Goal: Task Accomplishment & Management: Use online tool/utility

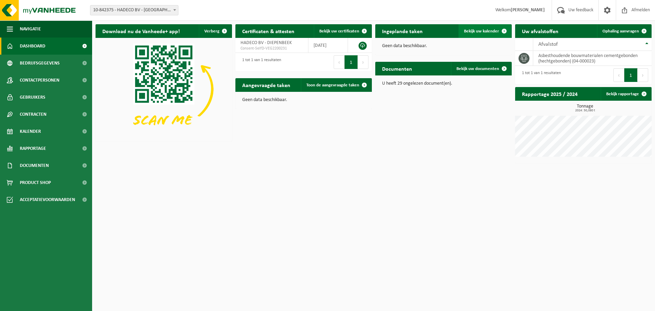
click at [478, 32] on span "Bekijk uw kalender" at bounding box center [481, 31] width 35 height 4
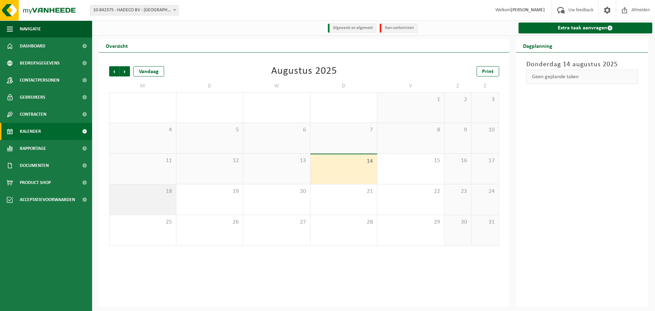
click at [161, 193] on span "18" at bounding box center [143, 192] width 60 height 8
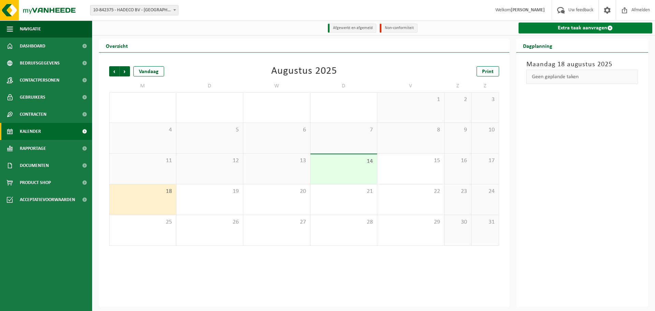
click at [581, 30] on link "Extra taak aanvragen" at bounding box center [586, 28] width 134 height 11
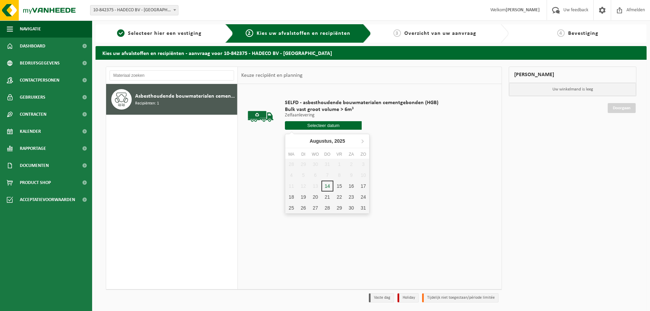
click at [322, 128] on input "text" at bounding box center [323, 125] width 77 height 9
click at [293, 195] on div "18" at bounding box center [291, 196] width 12 height 11
type input "Van [DATE]"
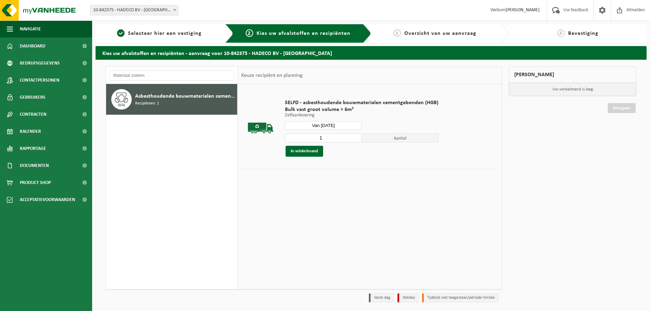
click at [330, 138] on input "1" at bounding box center [323, 137] width 77 height 9
type input "2"
click at [355, 136] on input "2" at bounding box center [323, 137] width 77 height 9
click at [314, 152] on button "In winkelmand" at bounding box center [305, 151] width 38 height 11
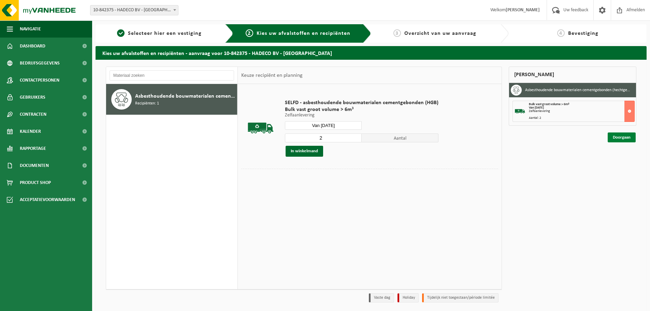
click at [624, 139] on link "Doorgaan" at bounding box center [622, 137] width 28 height 10
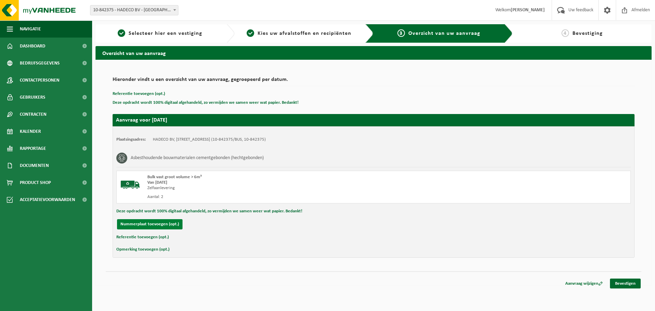
click at [168, 225] on button "Nummerplaat toevoegen (opt.)" at bounding box center [150, 224] width 66 height 10
click at [178, 226] on input "text" at bounding box center [224, 224] width 154 height 10
type input "1XXT152"
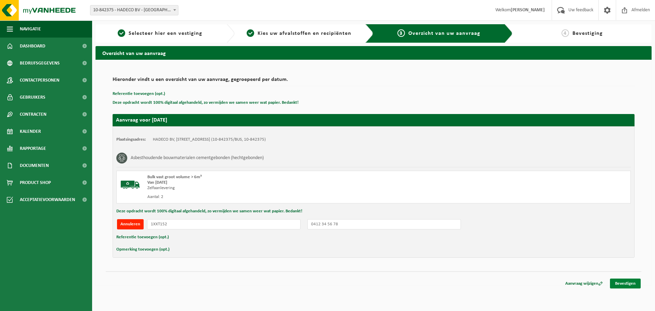
click at [623, 285] on link "Bevestigen" at bounding box center [625, 283] width 31 height 10
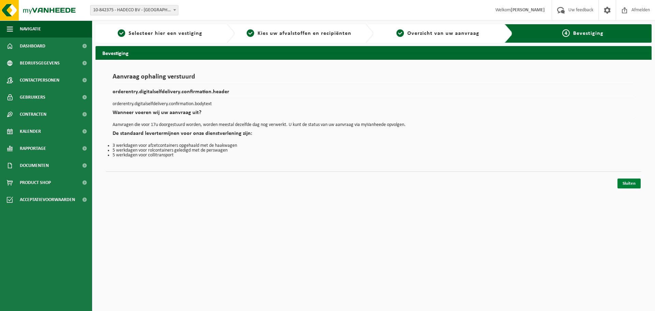
click at [632, 185] on link "Sluiten" at bounding box center [628, 183] width 23 height 10
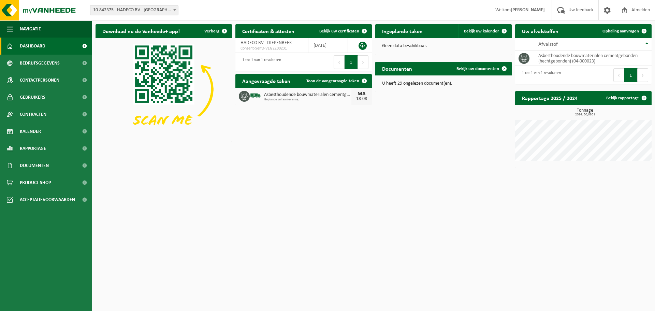
click at [257, 94] on img at bounding box center [256, 96] width 12 height 12
click at [363, 97] on div "18-08" at bounding box center [362, 99] width 14 height 5
drag, startPoint x: 275, startPoint y: 59, endPoint x: 272, endPoint y: 61, distance: 3.7
click at [273, 59] on div "1 tot 1 van 1 resultaten" at bounding box center [260, 62] width 42 height 15
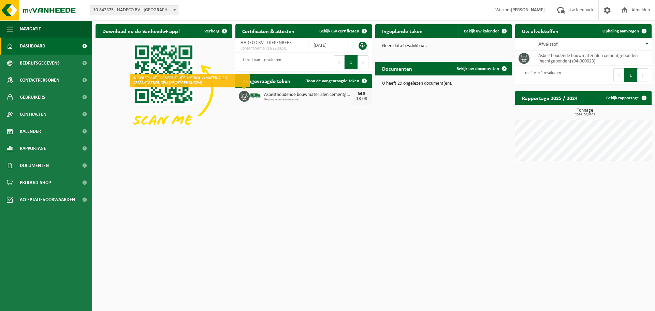
click at [244, 95] on icon at bounding box center [244, 96] width 7 height 7
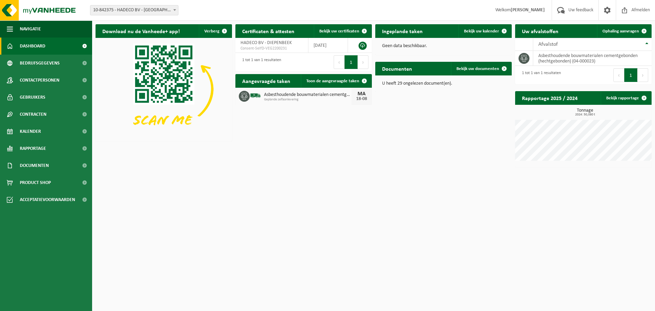
click at [247, 94] on icon at bounding box center [244, 96] width 7 height 7
click at [248, 121] on div "Download nu de Vanheede+ app! Verberg Certificaten & attesten Bekijk uw certifi…" at bounding box center [373, 96] width 559 height 150
click at [359, 82] on span at bounding box center [365, 81] width 14 height 14
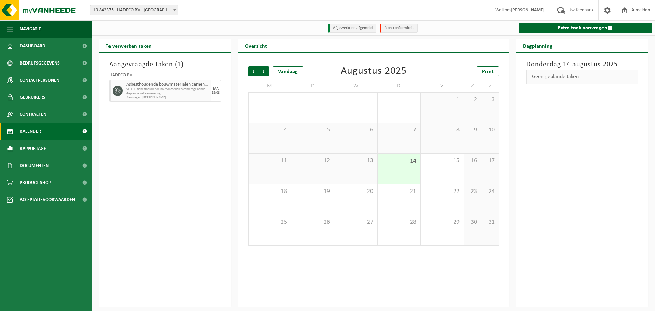
click at [174, 97] on span "Aanvrager: [PERSON_NAME]" at bounding box center [167, 98] width 83 height 4
click at [155, 92] on span "Geplande zelfaanlevering" at bounding box center [167, 93] width 83 height 4
click at [170, 67] on h3 "Aangevraagde taken ( 1 )" at bounding box center [165, 64] width 112 height 10
click at [166, 94] on span "Geplande zelfaanlevering" at bounding box center [167, 93] width 83 height 4
click at [214, 96] on div "[DATE]" at bounding box center [216, 91] width 10 height 22
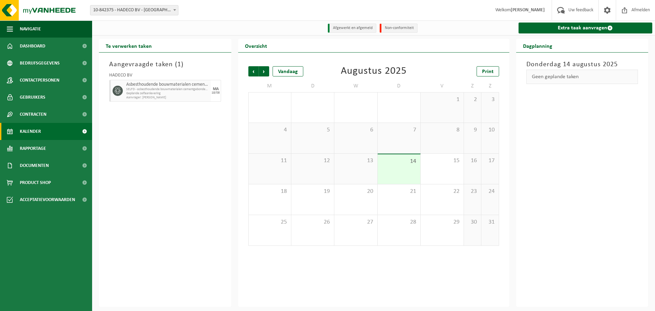
click at [141, 98] on span "Aanvrager: [PERSON_NAME]" at bounding box center [167, 98] width 83 height 4
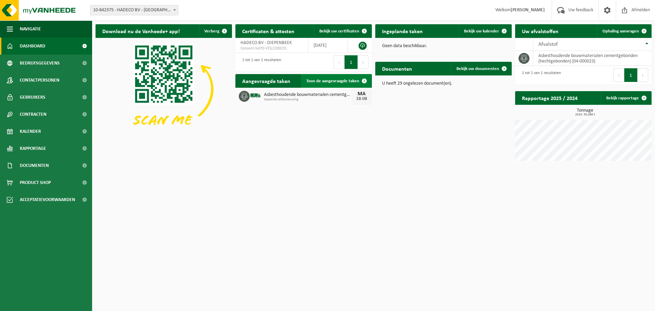
click at [363, 83] on span at bounding box center [365, 81] width 14 height 14
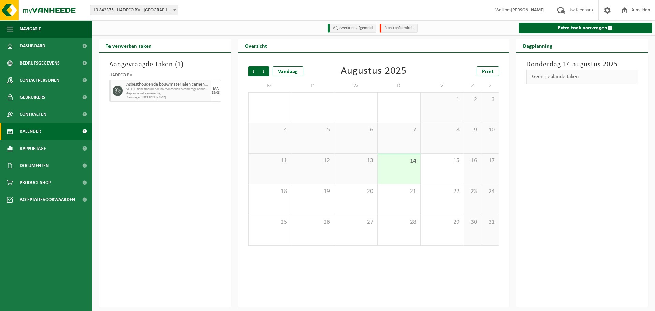
click at [168, 93] on span "Geplande zelfaanlevering" at bounding box center [167, 93] width 83 height 4
click at [144, 132] on div "Aangevraagde taken ( 1 ) HADECO BV Asbesthoudende bouwmaterialen cementgebonden…" at bounding box center [165, 180] width 132 height 254
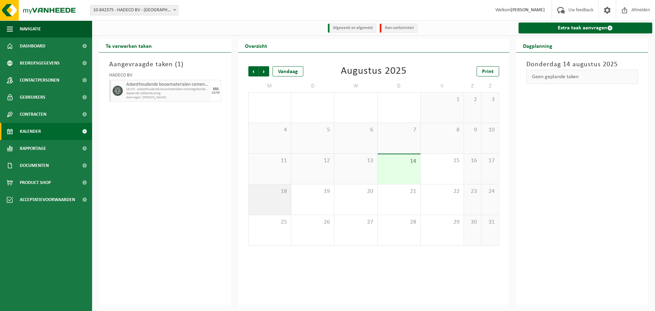
click at [265, 195] on span "18" at bounding box center [269, 192] width 35 height 8
click at [217, 89] on div "MA" at bounding box center [216, 89] width 6 height 4
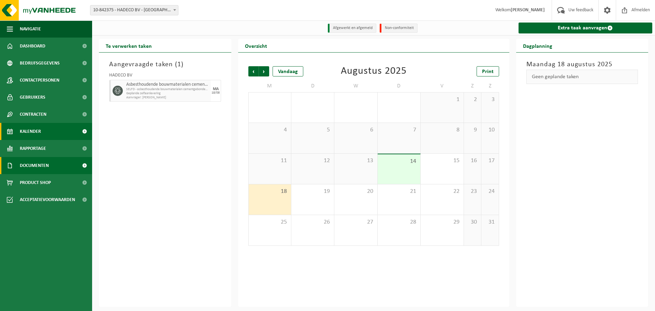
click at [58, 166] on link "Documenten" at bounding box center [46, 165] width 92 height 17
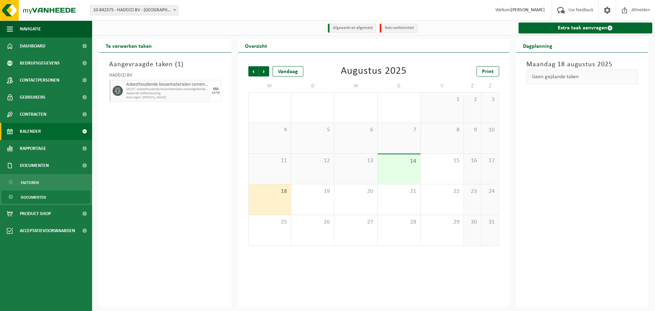
click at [61, 195] on link "Documenten" at bounding box center [46, 196] width 89 height 13
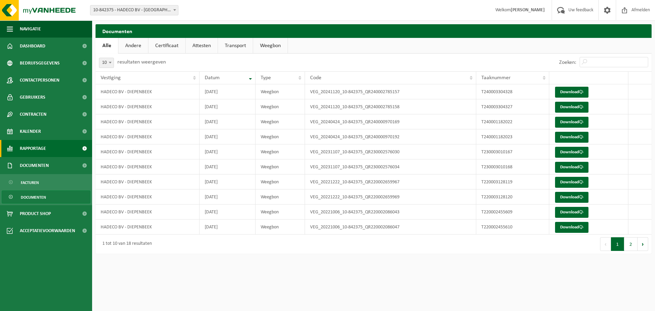
click at [55, 145] on link "Rapportage" at bounding box center [46, 148] width 92 height 17
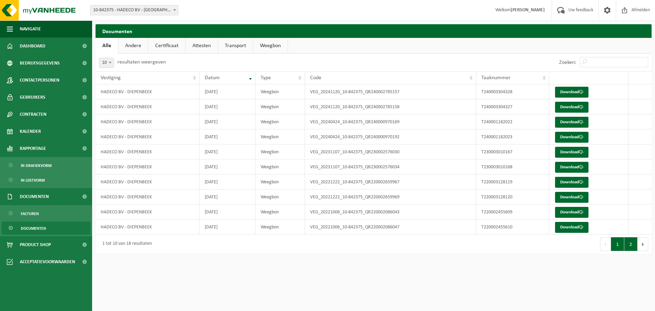
click at [631, 241] on button "2" at bounding box center [630, 244] width 13 height 14
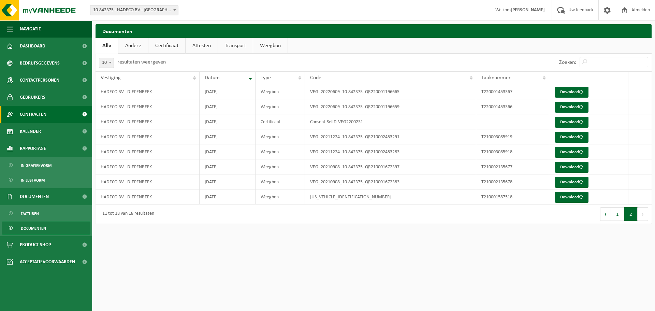
click at [45, 116] on span "Contracten" at bounding box center [33, 114] width 27 height 17
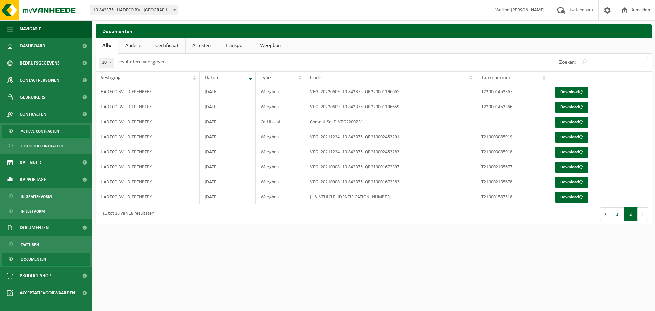
click at [71, 135] on link "Actieve contracten" at bounding box center [46, 131] width 89 height 13
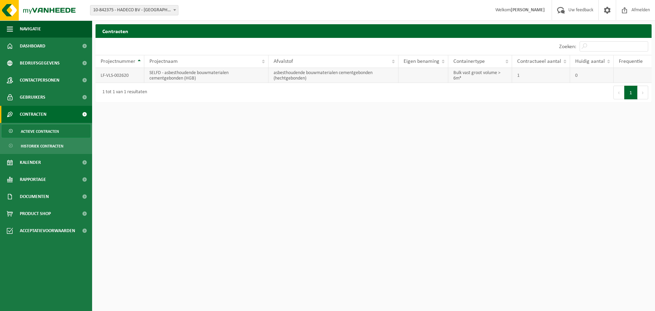
click at [383, 73] on td "asbesthoudende bouwmaterialen cementgebonden (hechtgebonden)" at bounding box center [333, 75] width 130 height 15
drag, startPoint x: 623, startPoint y: 70, endPoint x: 493, endPoint y: 64, distance: 130.5
click at [619, 71] on td at bounding box center [633, 75] width 38 height 15
click at [139, 76] on td "LF-VLS-002620" at bounding box center [120, 75] width 49 height 15
drag, startPoint x: 141, startPoint y: 75, endPoint x: 367, endPoint y: 207, distance: 261.9
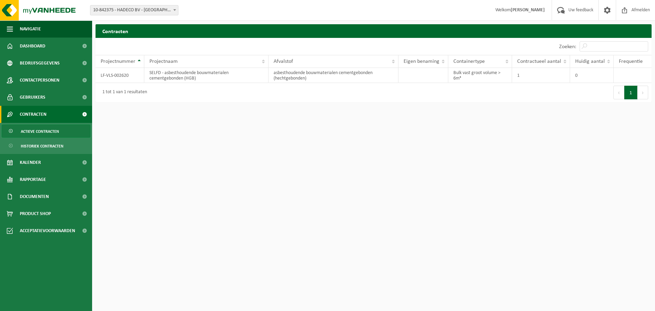
click at [367, 207] on html "Vestiging: 10-842375 - HADECO BV - DIEPENBEEK 10-842375 - HADECO BV - DIEPENBEE…" at bounding box center [327, 155] width 655 height 311
click at [526, 74] on td "1" at bounding box center [541, 75] width 58 height 15
click at [295, 77] on td "asbesthoudende bouwmaterialen cementgebonden (hechtgebonden)" at bounding box center [333, 75] width 130 height 15
click at [296, 77] on td "asbesthoudende bouwmaterialen cementgebonden (hechtgebonden)" at bounding box center [333, 75] width 130 height 15
drag, startPoint x: 327, startPoint y: 79, endPoint x: 358, endPoint y: 79, distance: 30.4
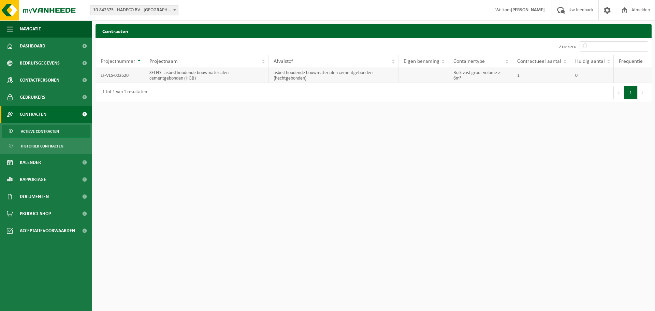
click at [327, 79] on td "asbesthoudende bouwmaterialen cementgebonden (hechtgebonden)" at bounding box center [333, 75] width 130 height 15
drag, startPoint x: 621, startPoint y: 69, endPoint x: 618, endPoint y: 68, distance: 3.4
click at [621, 68] on td at bounding box center [633, 75] width 38 height 15
drag, startPoint x: 598, startPoint y: 81, endPoint x: 593, endPoint y: 81, distance: 5.5
click at [596, 81] on td "0" at bounding box center [592, 75] width 44 height 15
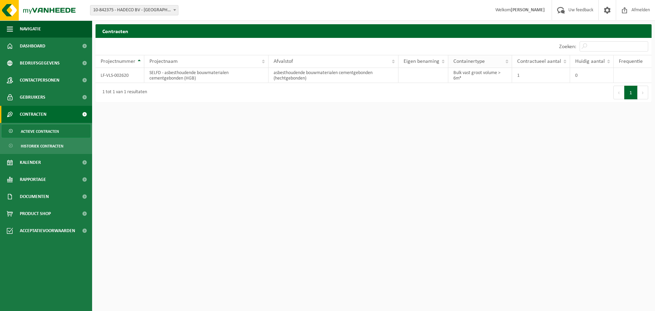
drag, startPoint x: 546, startPoint y: 68, endPoint x: 498, endPoint y: 65, distance: 47.2
click at [536, 71] on td "1" at bounding box center [541, 75] width 58 height 15
click at [135, 75] on td "LF-VLS-002620" at bounding box center [120, 75] width 49 height 15
click at [41, 96] on span "Gebruikers" at bounding box center [33, 97] width 26 height 17
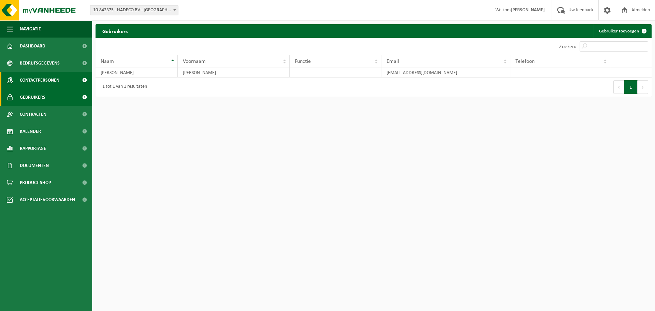
click at [48, 77] on span "Contactpersonen" at bounding box center [40, 80] width 40 height 17
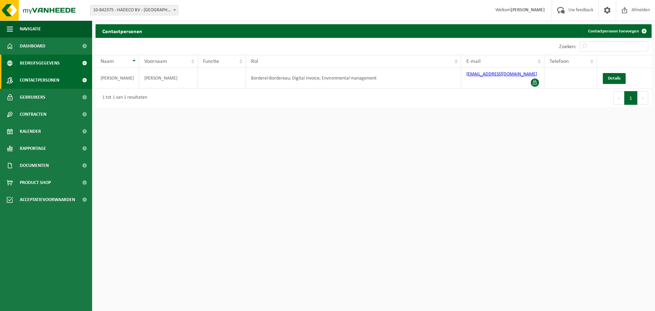
click at [52, 57] on span "Bedrijfsgegevens" at bounding box center [40, 63] width 40 height 17
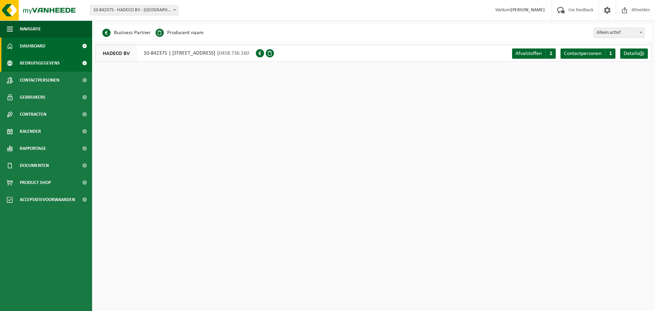
click at [54, 46] on link "Dashboard" at bounding box center [46, 46] width 92 height 17
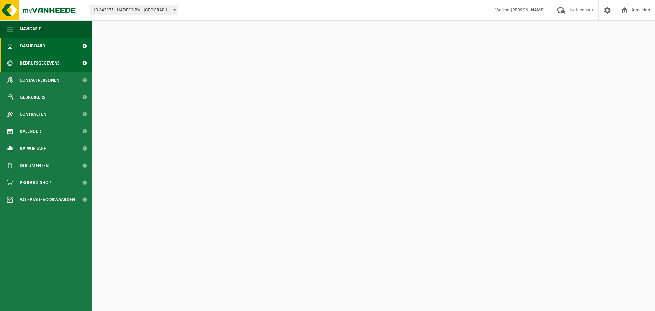
click at [56, 62] on span "Bedrijfsgegevens" at bounding box center [40, 63] width 40 height 17
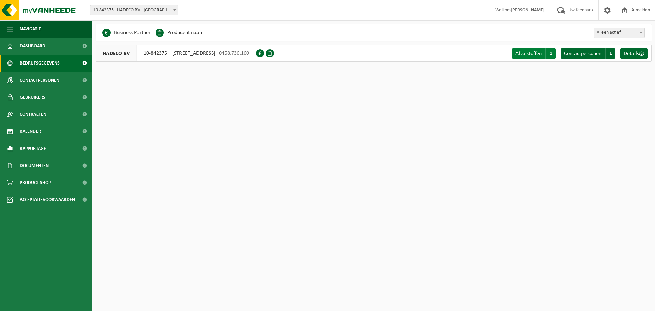
click at [541, 55] on span "Afvalstoffen" at bounding box center [528, 53] width 26 height 5
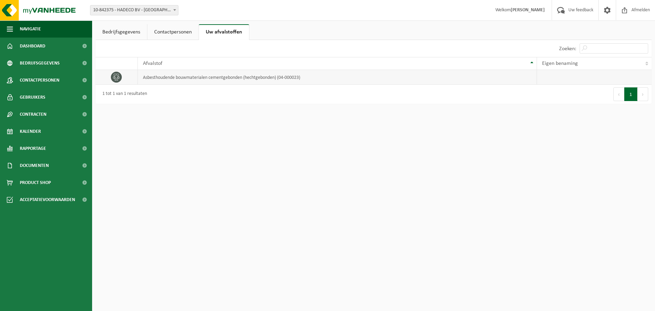
click at [445, 80] on td "asbesthoudende bouwmaterialen cementgebonden (hechtgebonden) (04-000023)" at bounding box center [337, 77] width 399 height 15
click at [375, 73] on td "asbesthoudende bouwmaterialen cementgebonden (hechtgebonden) (04-000023)" at bounding box center [337, 77] width 399 height 15
click at [213, 77] on td "asbesthoudende bouwmaterialen cementgebonden (hechtgebonden) (04-000023)" at bounding box center [337, 77] width 399 height 15
click at [160, 42] on div "10 25 50 100 10 resultaten weergeven" at bounding box center [235, 48] width 278 height 17
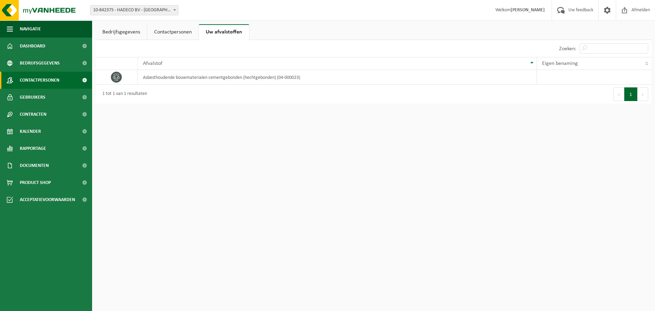
click at [59, 79] on span "Contactpersonen" at bounding box center [40, 80] width 40 height 17
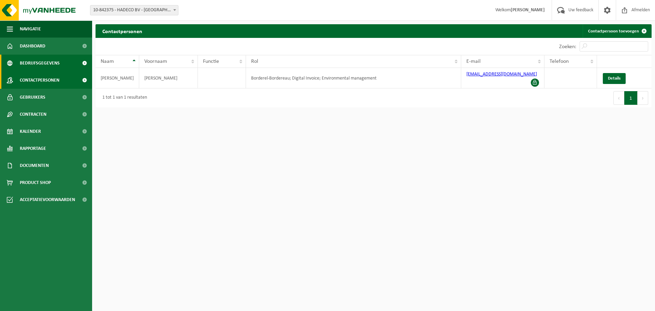
click at [62, 59] on link "Bedrijfsgegevens" at bounding box center [46, 63] width 92 height 17
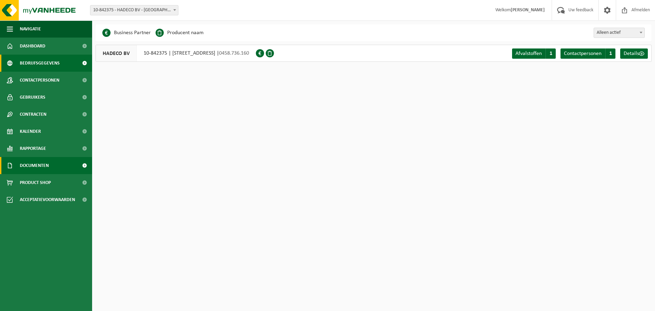
click at [45, 168] on span "Documenten" at bounding box center [34, 165] width 29 height 17
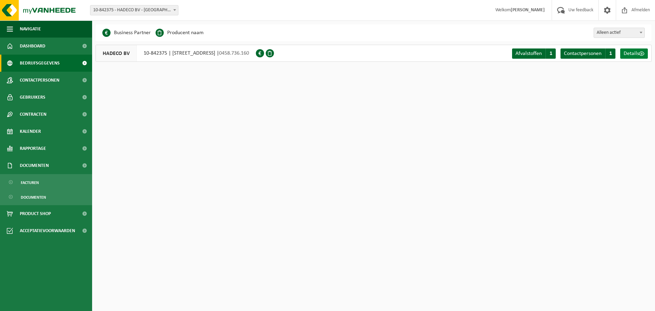
click at [628, 55] on span "Details" at bounding box center [631, 53] width 15 height 5
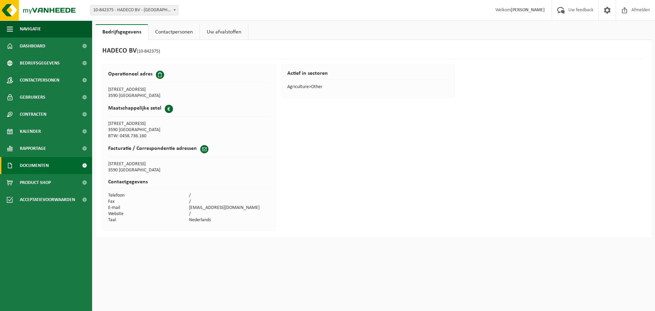
click at [60, 170] on link "Documenten" at bounding box center [46, 165] width 92 height 17
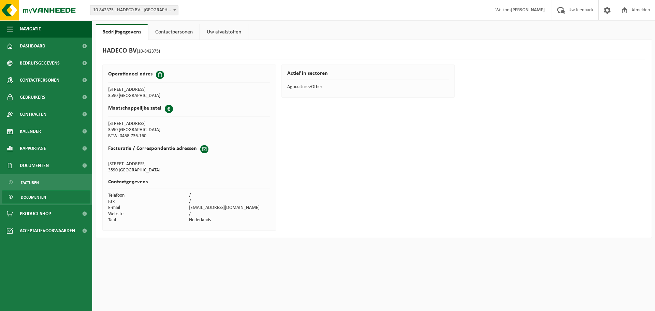
click at [48, 195] on link "Documenten" at bounding box center [46, 196] width 89 height 13
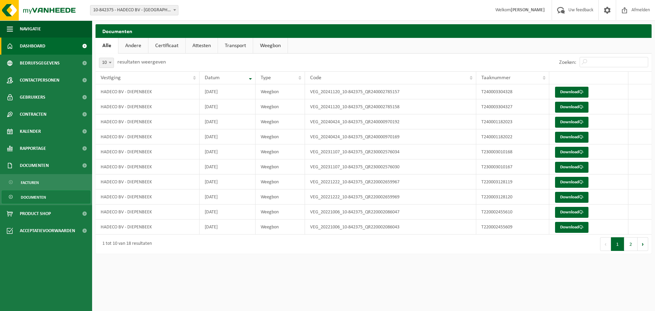
click at [84, 42] on span at bounding box center [84, 46] width 15 height 17
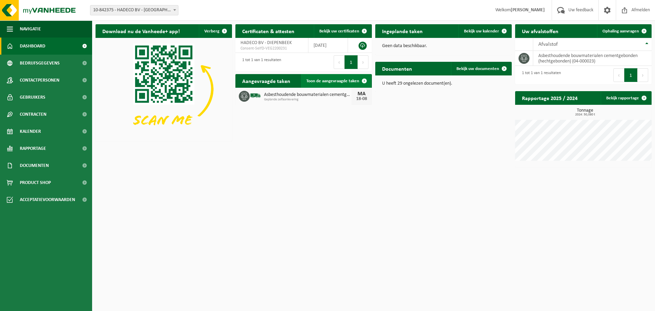
click at [315, 81] on span "Toon de aangevraagde taken" at bounding box center [332, 81] width 53 height 4
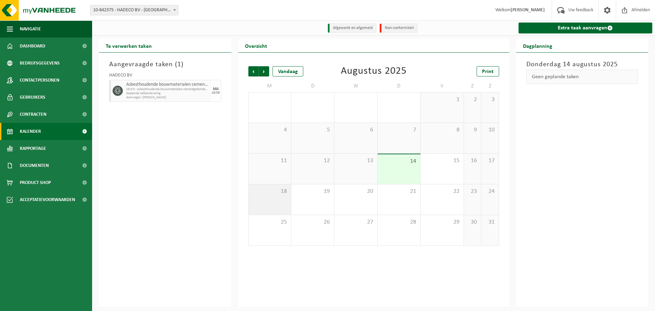
click at [272, 193] on span "18" at bounding box center [269, 192] width 35 height 8
